Goal: Task Accomplishment & Management: Use online tool/utility

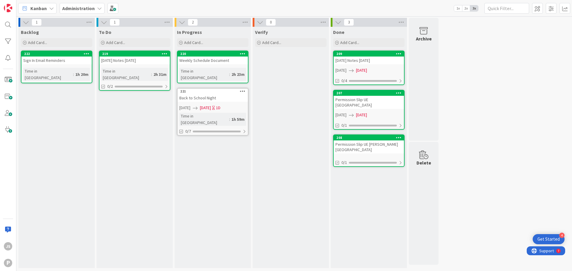
click at [86, 10] on b "Administration" at bounding box center [78, 8] width 32 height 6
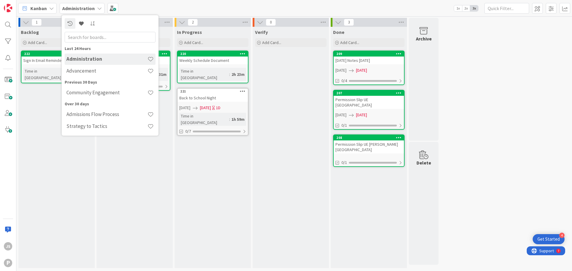
click at [129, 58] on h4 "Administration" at bounding box center [106, 59] width 81 height 6
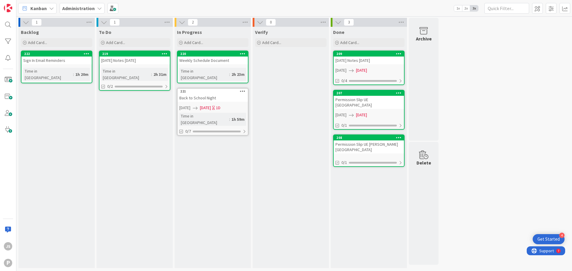
click at [97, 8] on icon at bounding box center [99, 8] width 5 height 5
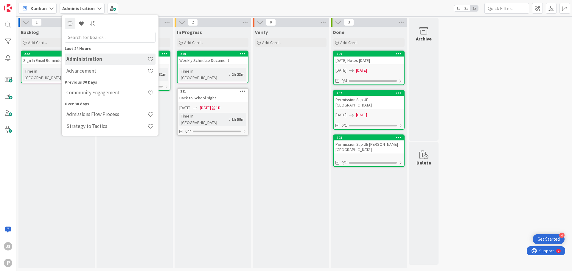
click at [44, 184] on div "Backlog Add Card... 222 Sign In Email Reminders Time in [GEOGRAPHIC_DATA] : 1h …" at bounding box center [56, 148] width 76 height 242
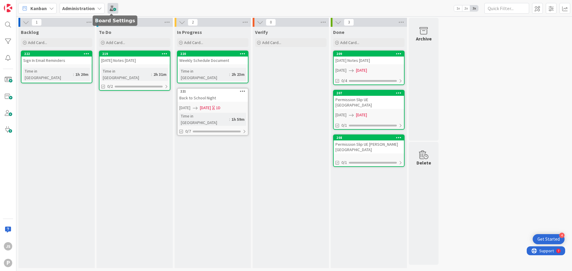
click at [112, 8] on span at bounding box center [113, 8] width 11 height 11
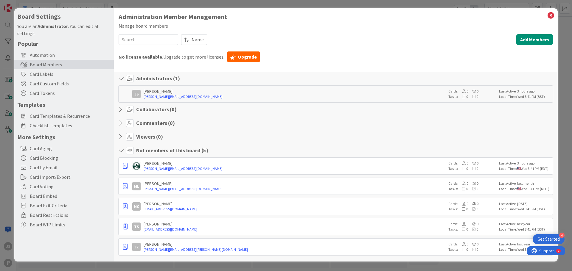
click at [120, 109] on icon at bounding box center [122, 110] width 8 height 6
click at [121, 110] on icon at bounding box center [122, 110] width 8 height 6
click at [534, 39] on button "Add Members" at bounding box center [534, 39] width 37 height 11
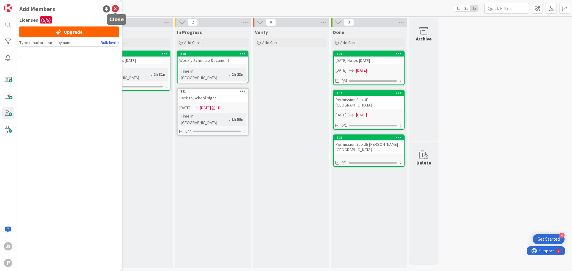
click at [116, 8] on icon at bounding box center [115, 8] width 7 height 7
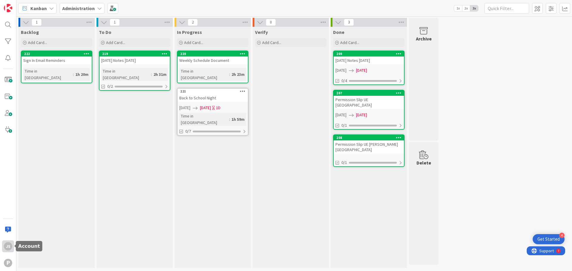
click at [10, 248] on div "JS" at bounding box center [8, 246] width 8 height 8
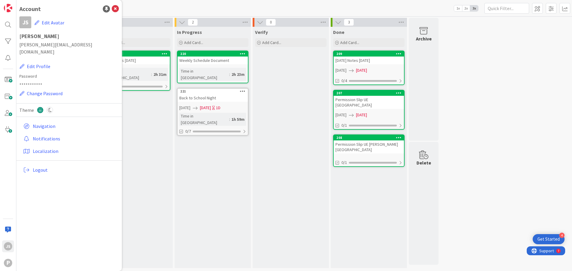
click at [159, 236] on div "To Do Add Card... 219 [DATE] Notes [DATE] Time in [GEOGRAPHIC_DATA] : 2h 31m 0/2" at bounding box center [135, 148] width 76 height 242
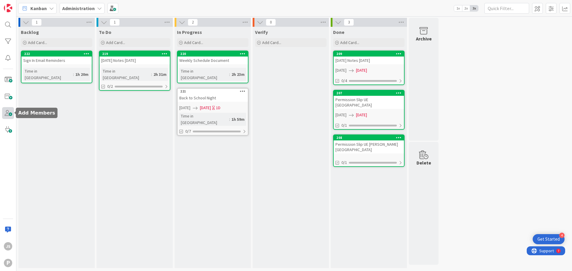
click at [7, 115] on span at bounding box center [8, 113] width 12 height 12
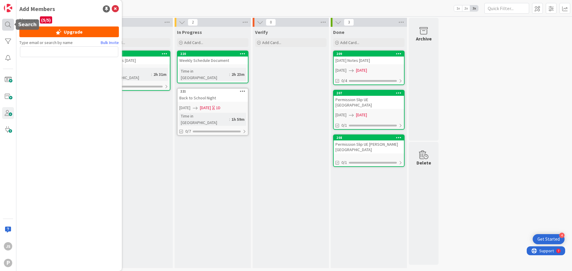
click at [9, 28] on div at bounding box center [8, 25] width 12 height 12
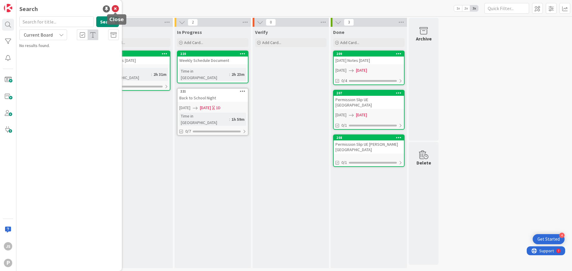
click at [117, 8] on icon at bounding box center [115, 8] width 7 height 7
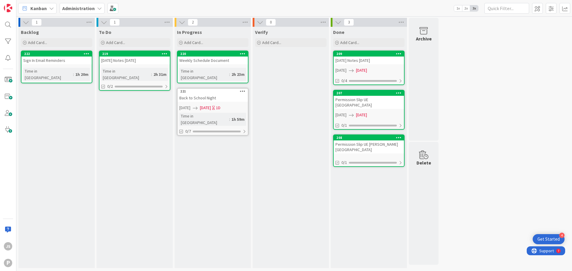
click at [62, 118] on div "Backlog Add Card... 222 Sign In Email Reminders Time in [GEOGRAPHIC_DATA] : 1h …" at bounding box center [56, 148] width 76 height 242
click at [40, 57] on div "Sign In Email Reminders" at bounding box center [56, 61] width 70 height 8
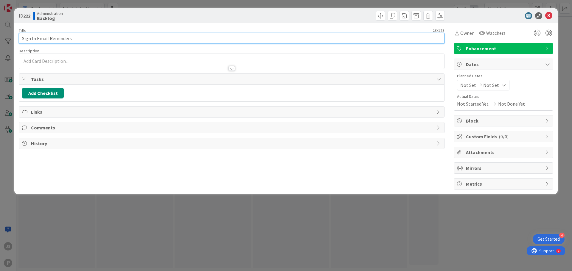
click at [31, 40] on input "Sign In Email Reminders" at bounding box center [232, 38] width 426 height 11
type input "Sign-In Email Reminders"
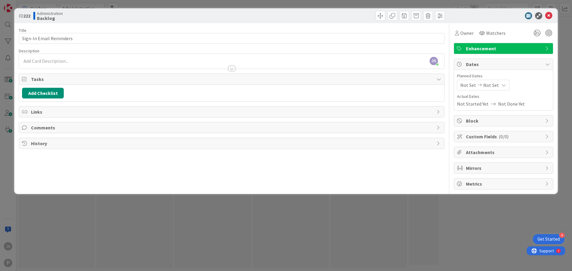
click at [320, 256] on div "ID 222 Administration Backlog Title 23 / 128 Sign-In Email Reminders Descriptio…" at bounding box center [286, 135] width 572 height 271
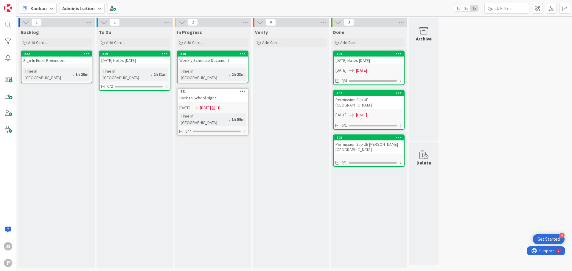
click at [183, 60] on div "Weekly Schedule Document" at bounding box center [213, 61] width 70 height 8
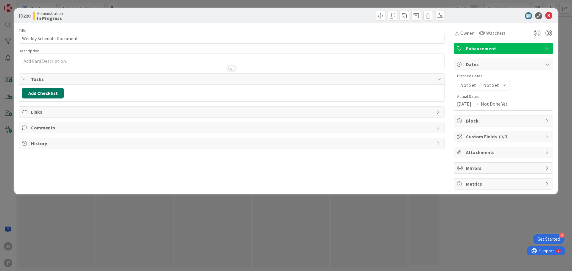
click at [43, 93] on button "Add Checklist" at bounding box center [43, 93] width 42 height 11
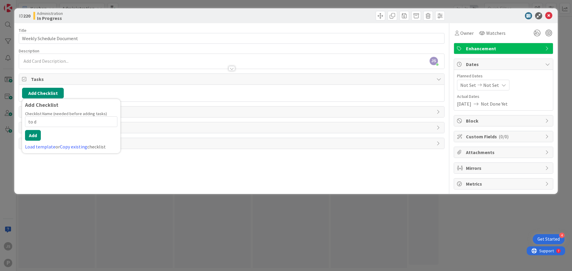
type input "to do"
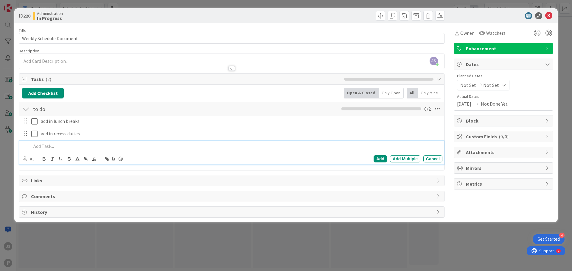
click at [499, 48] on span "Enhancement" at bounding box center [504, 48] width 76 height 7
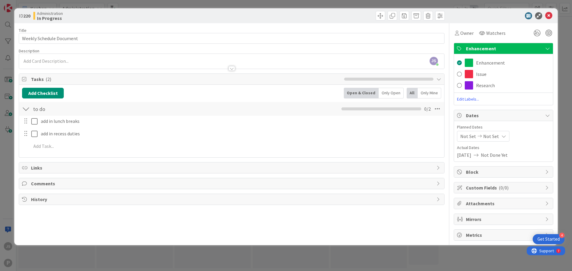
click at [470, 96] on span "Edit Labels..." at bounding box center [503, 99] width 99 height 6
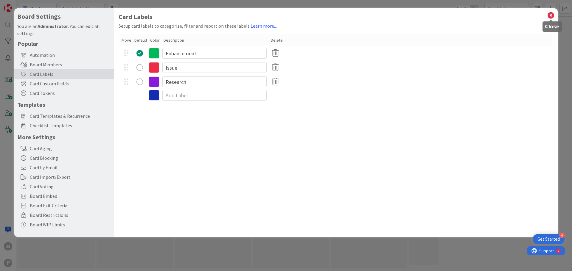
click at [550, 16] on icon at bounding box center [551, 15] width 8 height 8
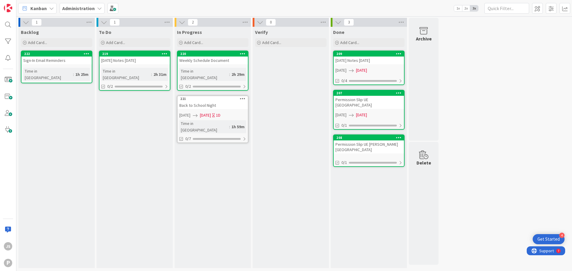
click at [88, 154] on div "Backlog Add Card... 222 Sign-In Email Reminders Time in [GEOGRAPHIC_DATA] : 1h …" at bounding box center [56, 148] width 76 height 242
click at [260, 103] on div "Verify Add Card..." at bounding box center [291, 148] width 76 height 242
click at [351, 141] on div "Permission Slip UE [PERSON_NAME][GEOGRAPHIC_DATA]" at bounding box center [369, 147] width 70 height 13
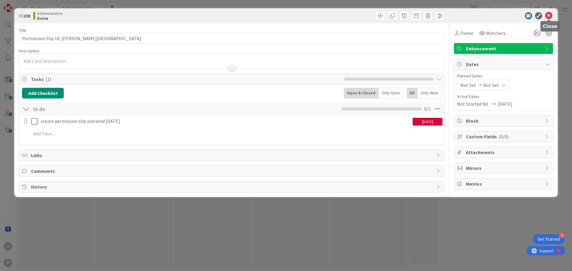
click at [550, 14] on icon at bounding box center [548, 15] width 7 height 7
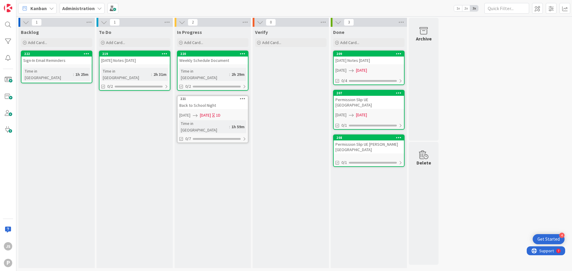
click at [78, 156] on div "Backlog Add Card... 222 Sign-In Email Reminders Time in [GEOGRAPHIC_DATA] : 1h …" at bounding box center [56, 148] width 76 height 242
click at [51, 61] on div "Sign-In Email Reminders" at bounding box center [56, 61] width 70 height 8
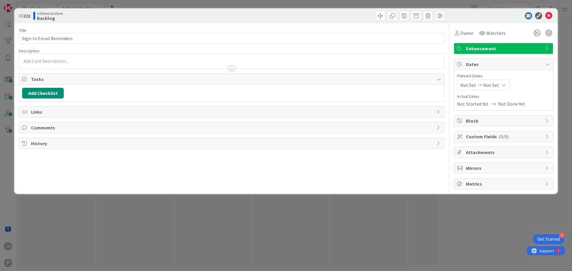
click at [484, 52] on span "Enhancement" at bounding box center [504, 48] width 76 height 7
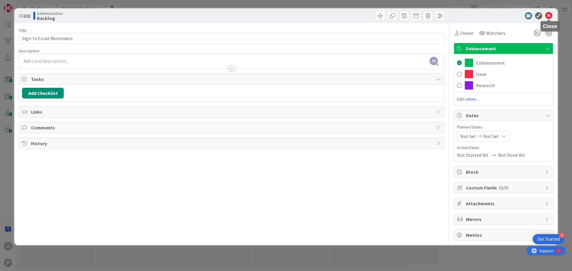
click at [550, 14] on icon at bounding box center [548, 15] width 7 height 7
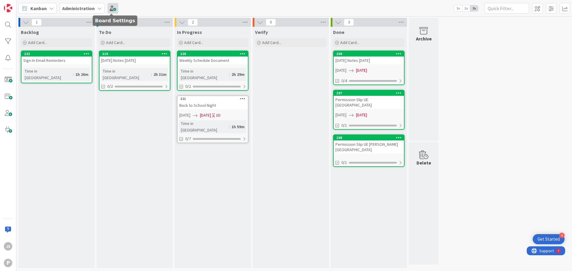
click at [109, 7] on span at bounding box center [113, 8] width 11 height 11
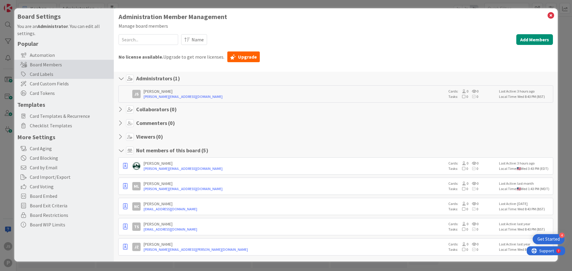
click at [46, 73] on div "Card Labels" at bounding box center [63, 74] width 99 height 10
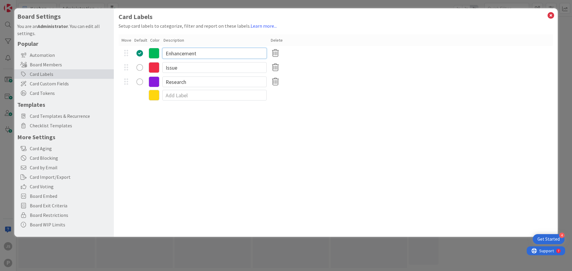
click at [187, 52] on input "Enhancement" at bounding box center [214, 53] width 104 height 11
type input "[PERSON_NAME]"
radio button "radio"
click at [178, 68] on input "Issue" at bounding box center [214, 67] width 104 height 11
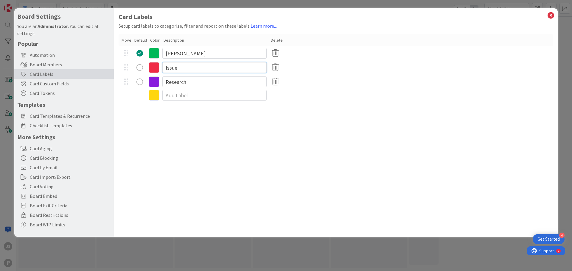
click at [178, 68] on input "Issue" at bounding box center [214, 67] width 104 height 11
type input "[PERSON_NAME]"
radio button "radio"
click at [174, 83] on input "Research" at bounding box center [214, 82] width 104 height 11
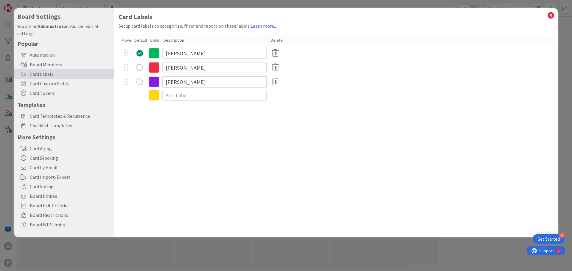
type input "[PERSON_NAME]"
click at [175, 94] on input at bounding box center [214, 95] width 104 height 11
type input "All"
click at [318, 111] on div "Card Labels Setup card labels to categorize, filter and report on these labels.…" at bounding box center [336, 122] width 444 height 229
click at [549, 12] on icon at bounding box center [551, 15] width 8 height 8
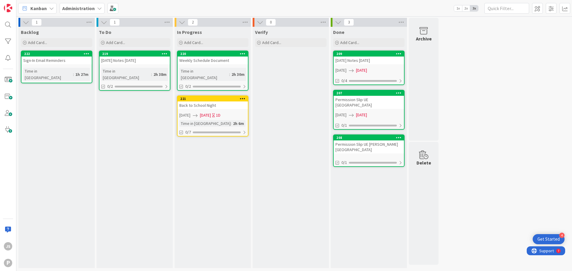
click at [41, 58] on div "Sign-In Email Reminders" at bounding box center [56, 61] width 70 height 8
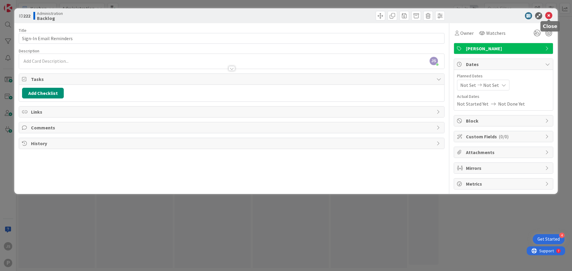
click at [550, 15] on icon at bounding box center [548, 15] width 7 height 7
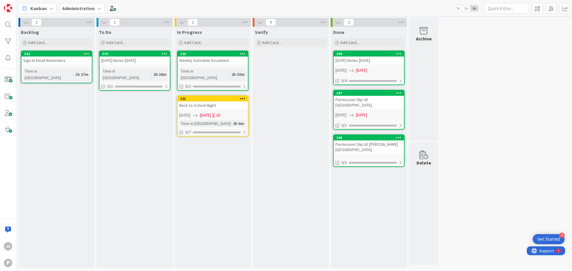
click at [362, 59] on div "[DATE] Notes [DATE]" at bounding box center [369, 61] width 70 height 8
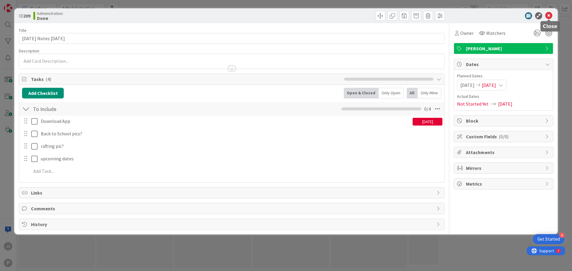
click at [551, 15] on icon at bounding box center [548, 15] width 7 height 7
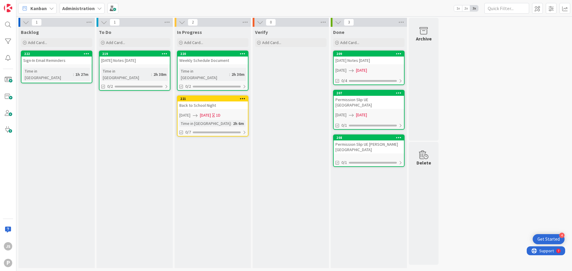
click at [211, 112] on span "[DATE]" at bounding box center [205, 115] width 11 height 6
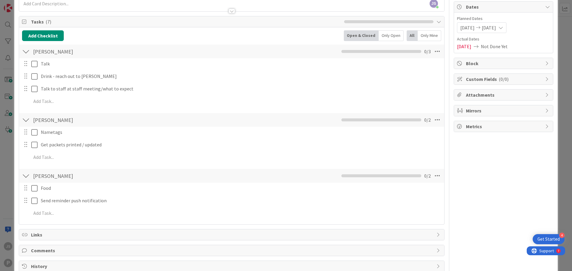
scroll to position [60, 0]
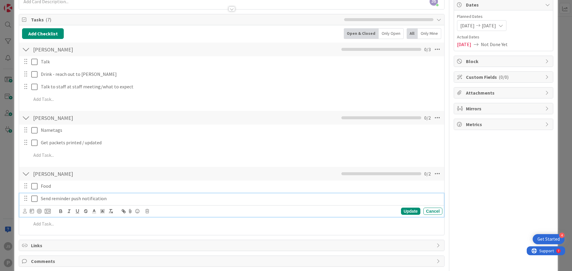
click at [115, 199] on p "Send reminder push notification" at bounding box center [240, 198] width 399 height 7
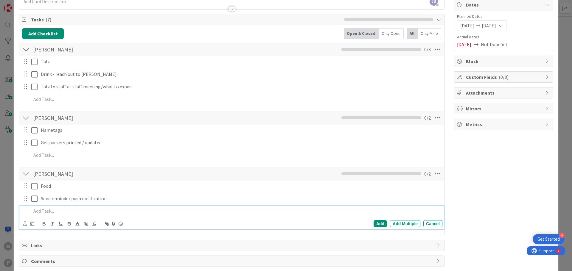
click at [36, 214] on p at bounding box center [235, 211] width 409 height 7
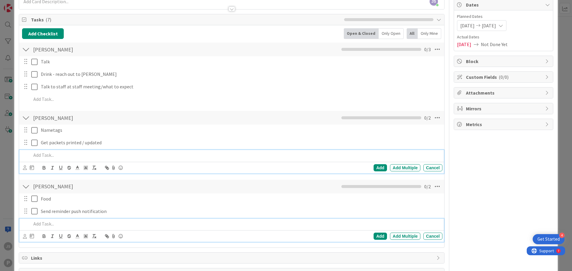
click at [50, 156] on p at bounding box center [235, 155] width 409 height 7
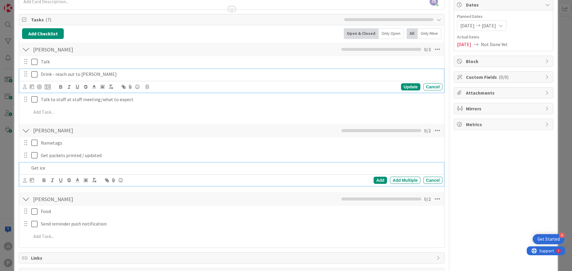
scroll to position [72, 0]
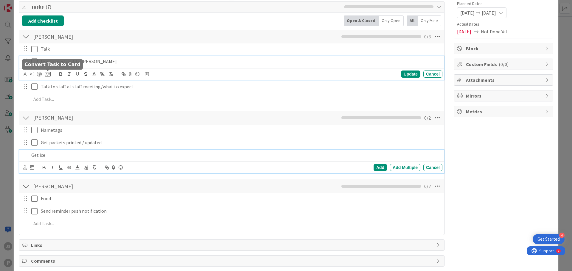
click at [50, 74] on div "Drink - reach out to [PERSON_NAME] Update Cancel" at bounding box center [231, 68] width 424 height 24
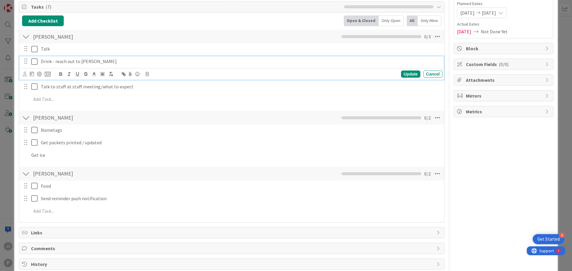
click at [52, 61] on p "Drink - reach out to [PERSON_NAME]" at bounding box center [240, 61] width 399 height 7
click at [104, 61] on p "Drinks - reach out to [PERSON_NAME]" at bounding box center [240, 61] width 399 height 7
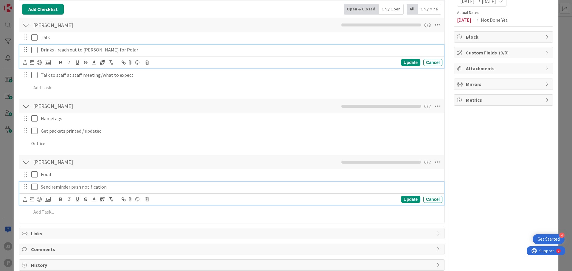
click at [56, 188] on p "Send reminder push notification" at bounding box center [240, 187] width 399 height 7
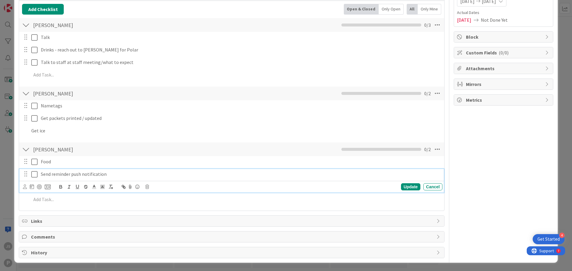
scroll to position [71, 0]
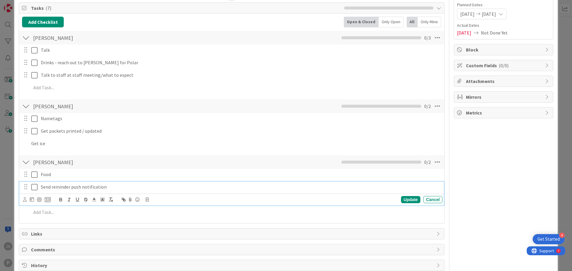
click at [124, 187] on p "Send reminder push notification" at bounding box center [240, 187] width 399 height 7
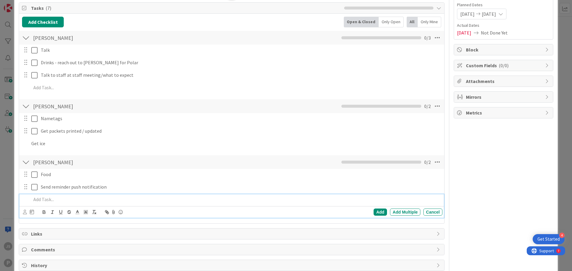
click at [39, 200] on p at bounding box center [235, 199] width 409 height 7
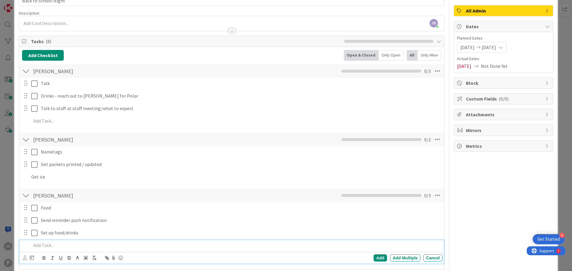
scroll to position [0, 0]
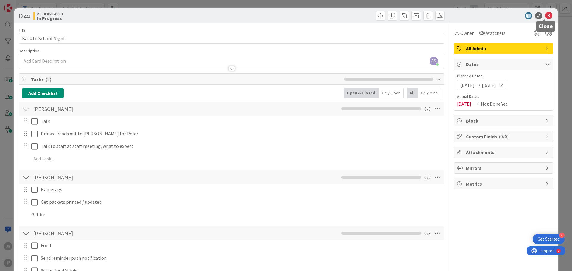
click at [545, 15] on icon at bounding box center [548, 15] width 7 height 7
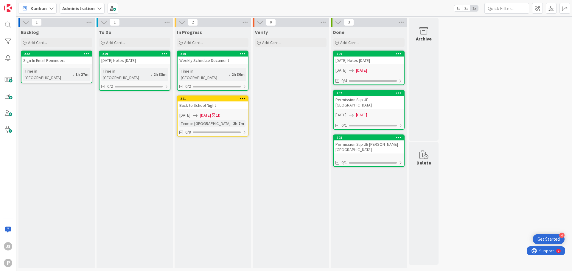
click at [483, 131] on div "1 Backlog Add Card... 222 Sign-In Email Reminders Time in [GEOGRAPHIC_DATA] : 1…" at bounding box center [294, 144] width 553 height 253
